Goal: Information Seeking & Learning: Learn about a topic

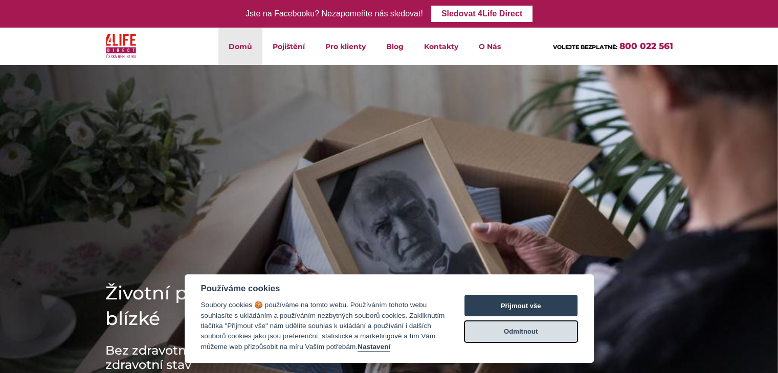
click at [493, 330] on button "Odmítnout" at bounding box center [520, 331] width 113 height 21
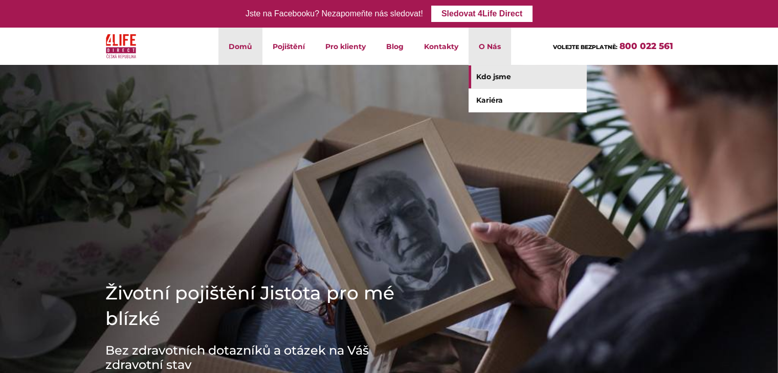
click at [495, 75] on link "Kdo jsme" at bounding box center [527, 76] width 118 height 23
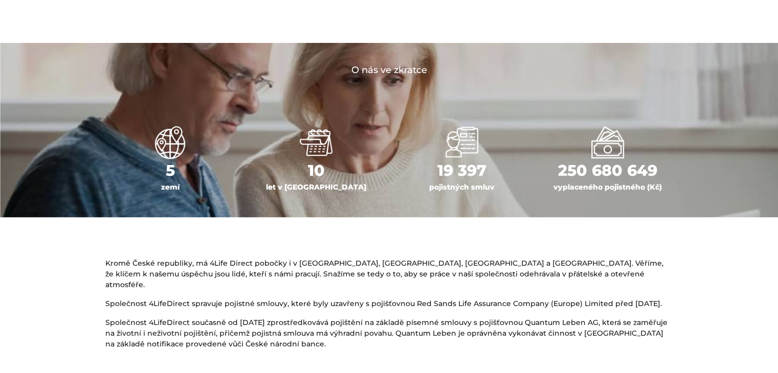
scroll to position [409, 0]
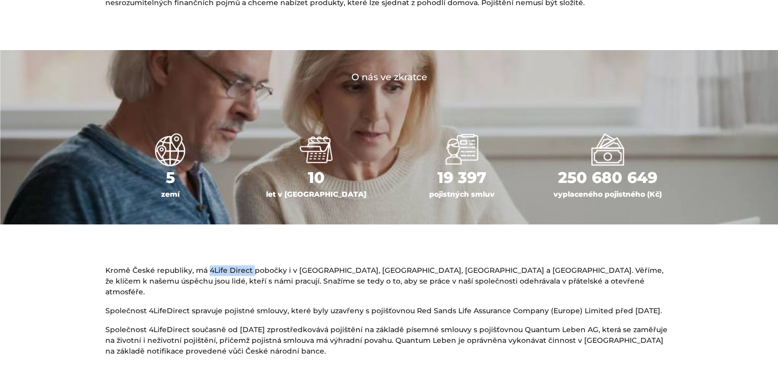
drag, startPoint x: 206, startPoint y: 268, endPoint x: 249, endPoint y: 266, distance: 43.5
click at [249, 266] on p "Kromě České republiky, má 4Life Direct pobočky i v Polsku, Maďarsku, Slovensku …" at bounding box center [388, 281] width 567 height 32
copy p "4Life Direct"
